Goal: Information Seeking & Learning: Learn about a topic

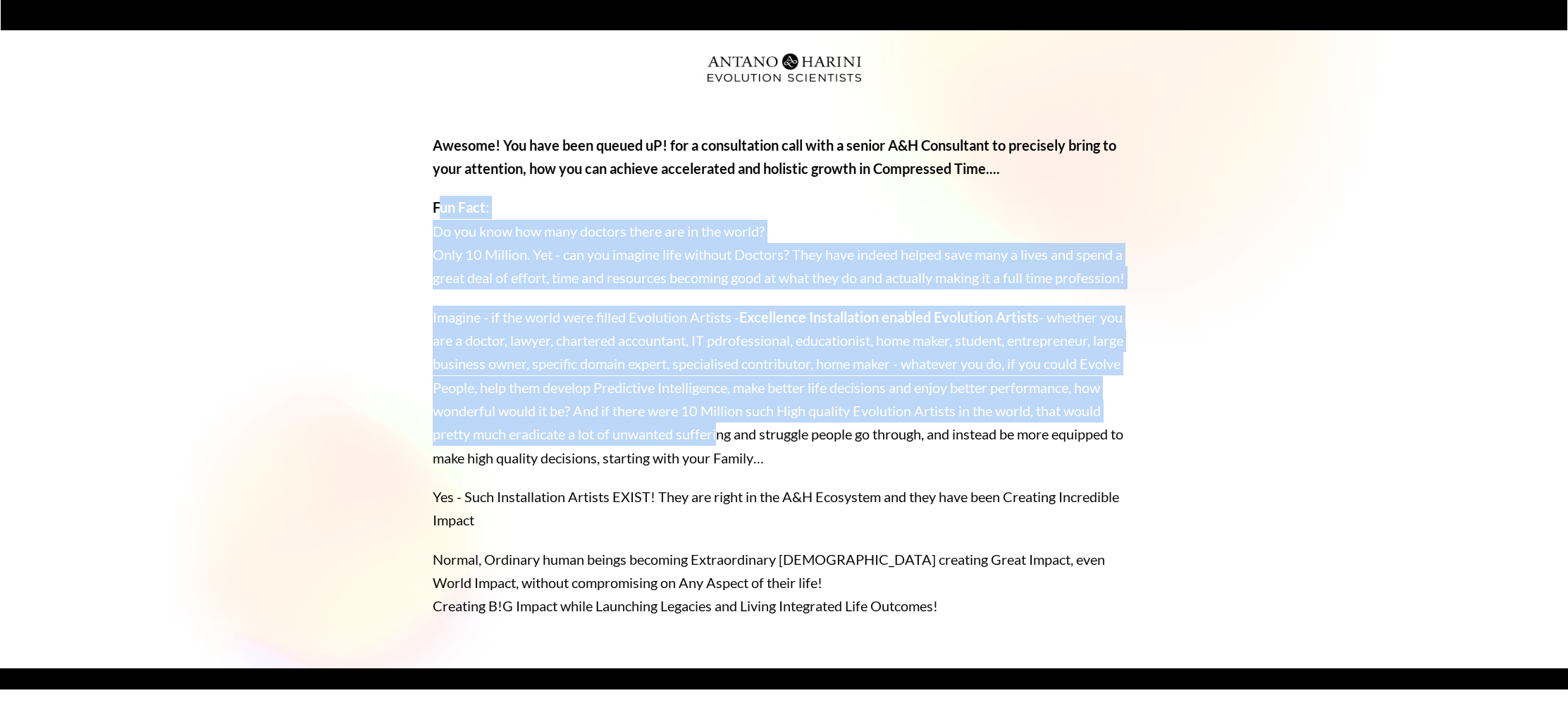
drag, startPoint x: 436, startPoint y: 209, endPoint x: 752, endPoint y: 450, distance: 397.4
click at [754, 455] on div "Awesome! You have been queued uP! for a consultation call with a senior A&H Con…" at bounding box center [784, 386] width 747 height 535
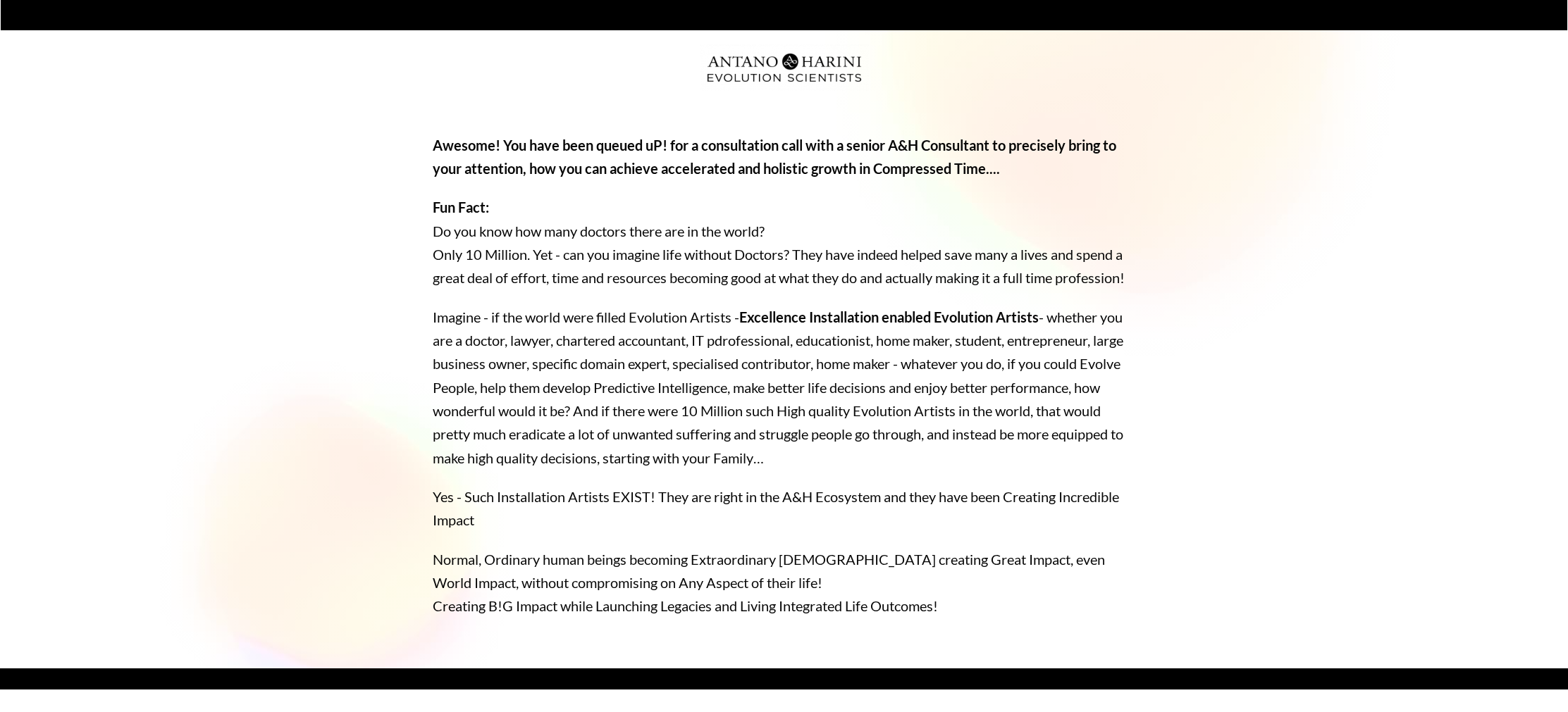
click at [412, 207] on div "Awesome! You have been queued uP! for a consultation call with a senior A&H Con…" at bounding box center [784, 386] width 747 height 535
drag, startPoint x: 420, startPoint y: 207, endPoint x: 873, endPoint y: 492, distance: 535.2
click at [873, 492] on div "Awesome! You have been queued uP! for a consultation call with a senior A&H Con…" at bounding box center [784, 386] width 747 height 535
click at [921, 435] on p "Imagine - if the world were filled Evolution Artists - Excellence Installation …" at bounding box center [784, 388] width 703 height 164
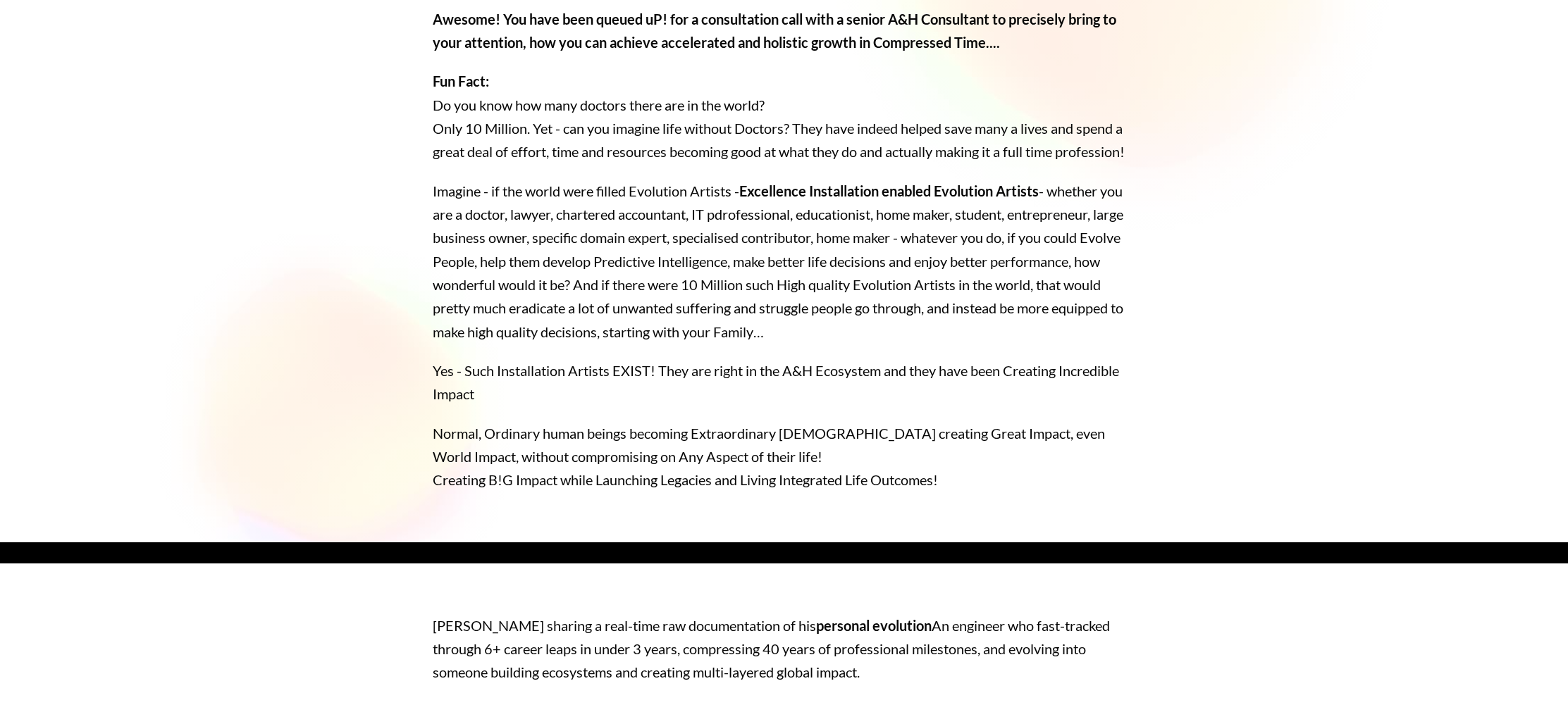
scroll to position [128, 0]
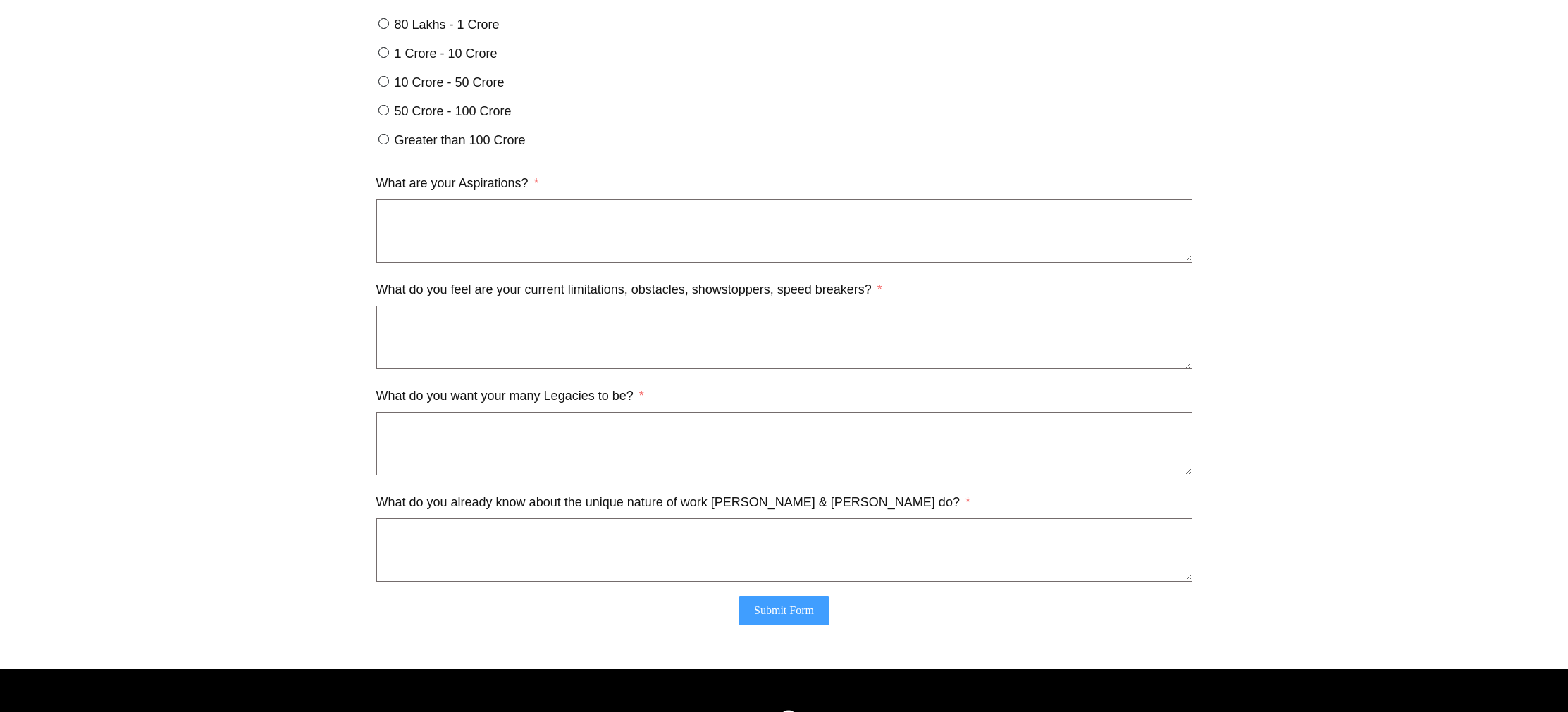
scroll to position [1056, 0]
